Goal: Task Accomplishment & Management: Use online tool/utility

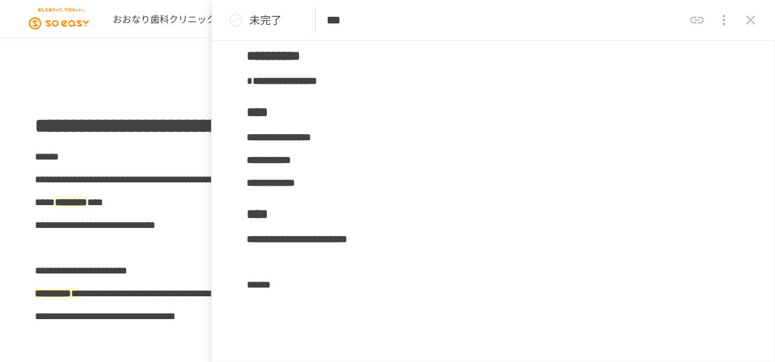
scroll to position [3387, 0]
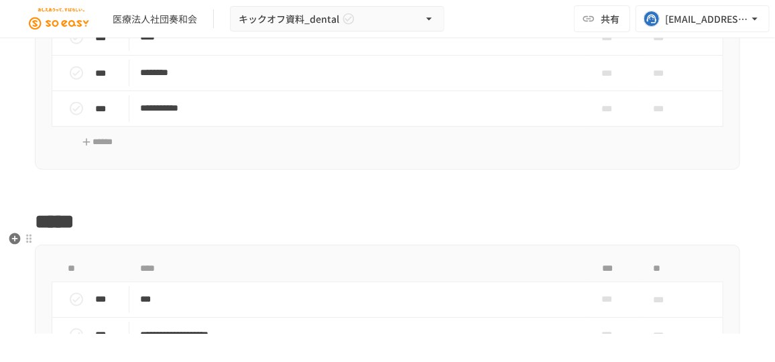
scroll to position [2926, 0]
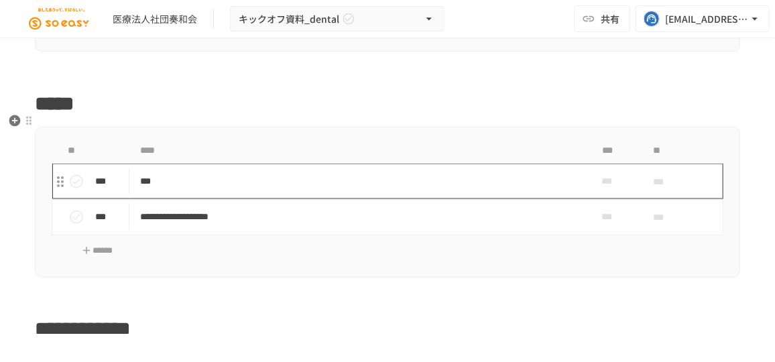
click at [425, 178] on td "***" at bounding box center [359, 182] width 460 height 36
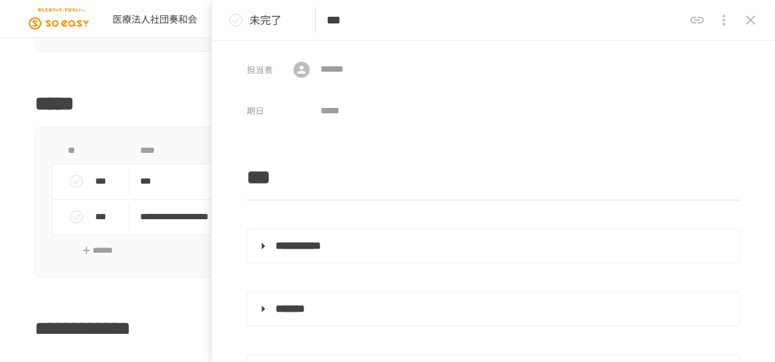
click at [729, 19] on icon "close drawer" at bounding box center [724, 20] width 16 height 16
click at [722, 50] on p "公開URLをコピー" at bounding box center [711, 51] width 85 height 17
click at [476, 162] on div at bounding box center [387, 181] width 775 height 362
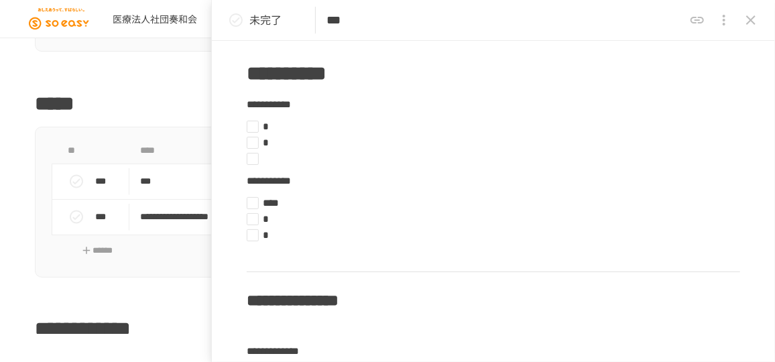
scroll to position [2072, 0]
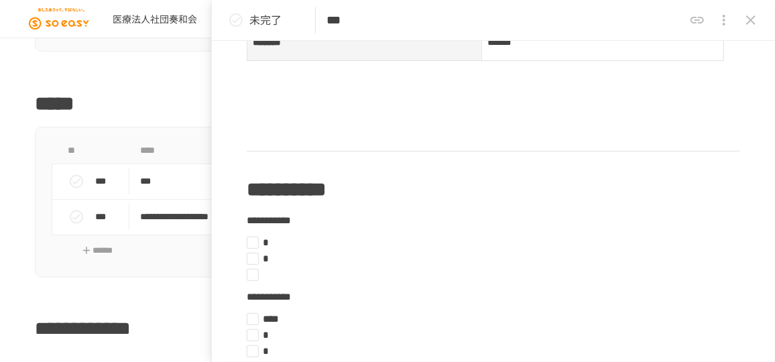
click at [751, 19] on icon "close drawer" at bounding box center [750, 19] width 9 height 9
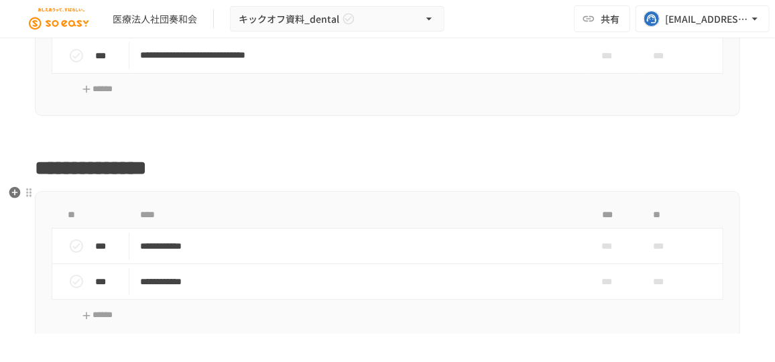
scroll to position [1707, 0]
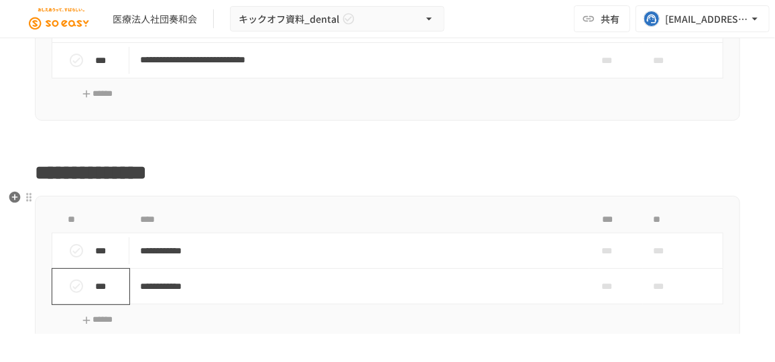
click at [72, 280] on icon "status" at bounding box center [76, 286] width 16 height 16
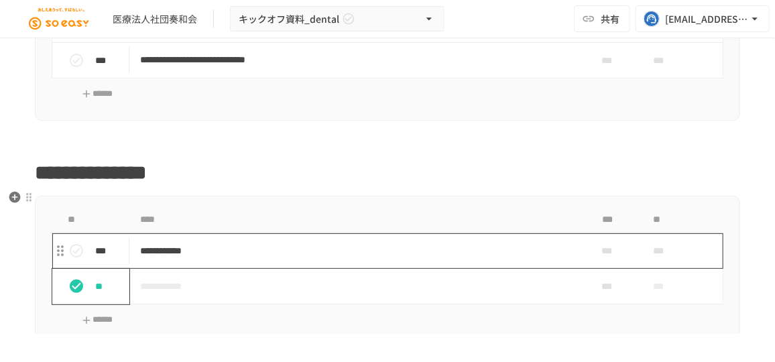
click at [351, 246] on p "**********" at bounding box center [355, 251] width 431 height 17
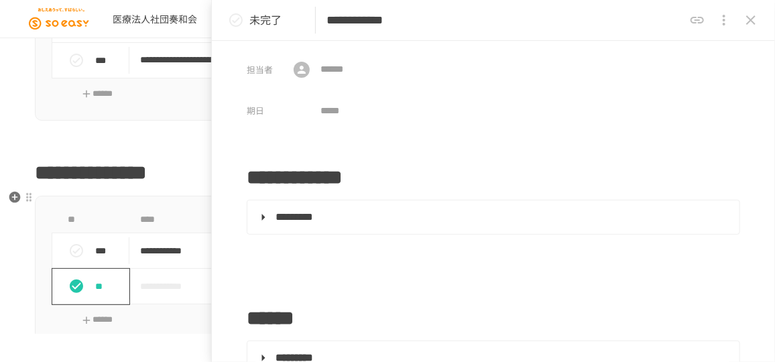
type input "**********"
click at [725, 17] on icon "close drawer" at bounding box center [724, 20] width 16 height 16
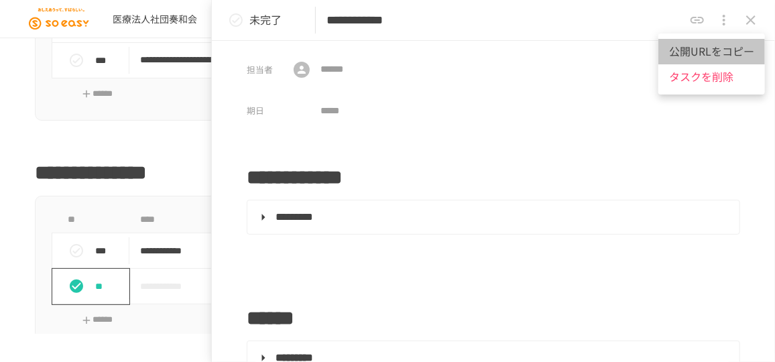
click at [712, 51] on p "公開URLをコピー" at bounding box center [711, 51] width 85 height 17
click at [414, 249] on div at bounding box center [387, 181] width 775 height 362
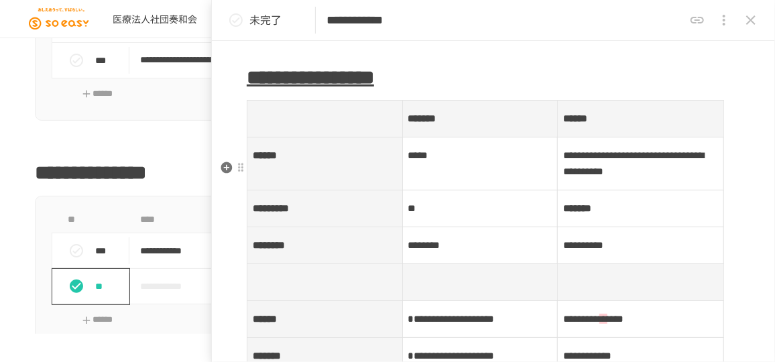
scroll to position [670, 0]
